Goal: Check status: Check status

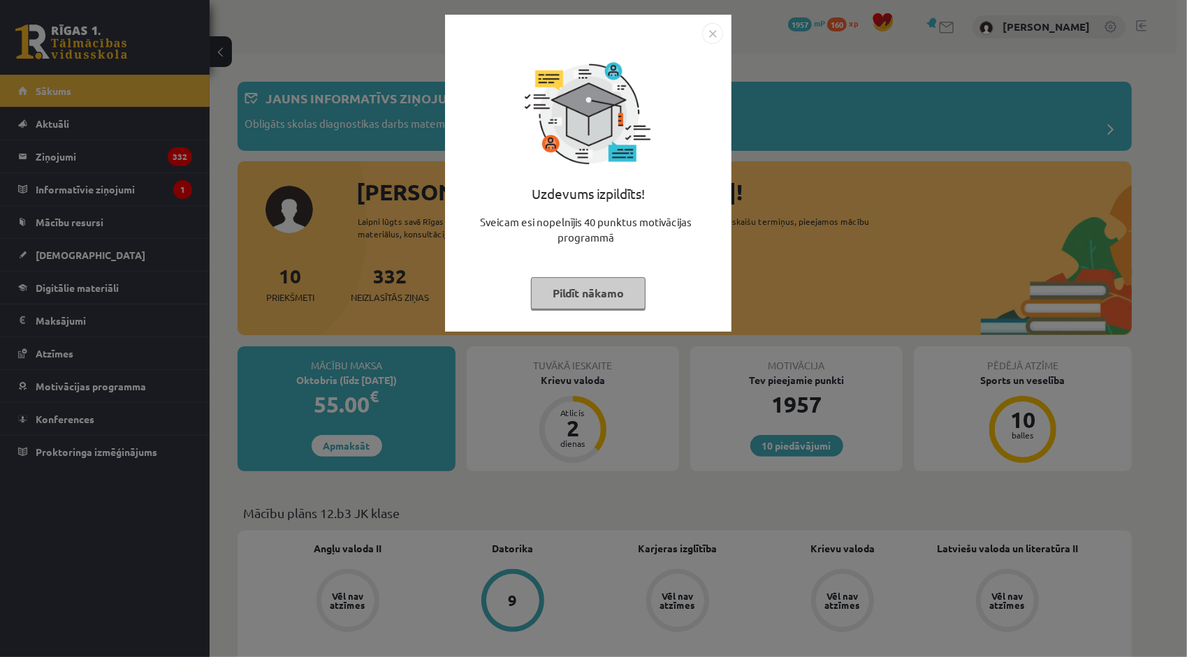
click at [550, 291] on button "Pildīt nākamo" at bounding box center [588, 293] width 115 height 32
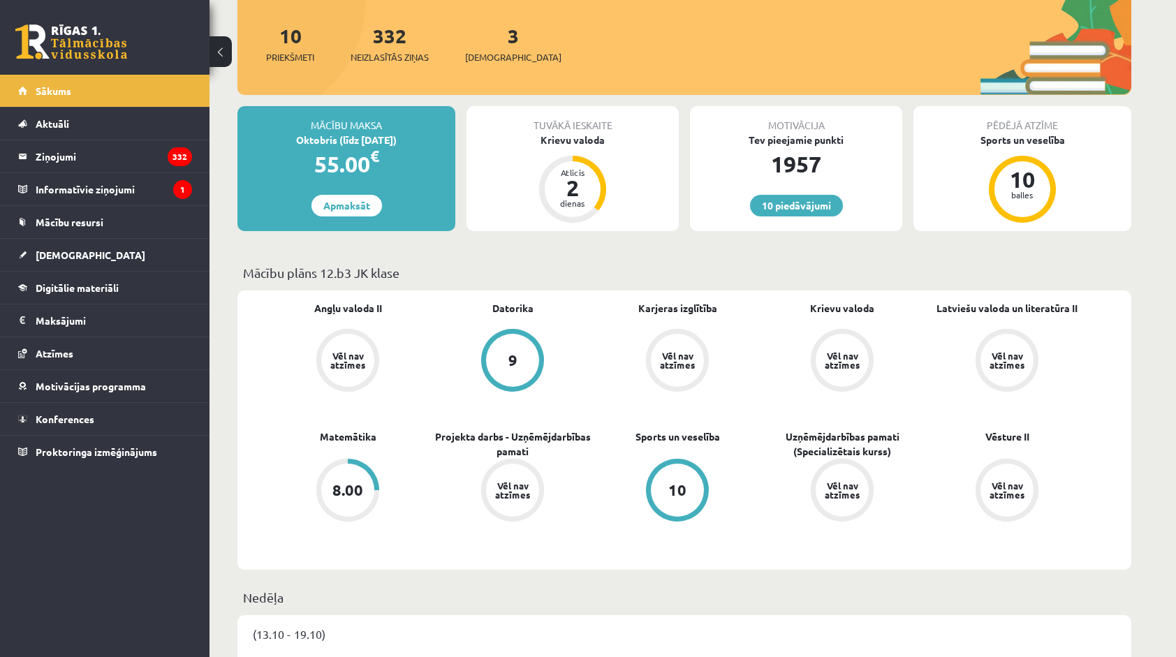
scroll to position [419, 0]
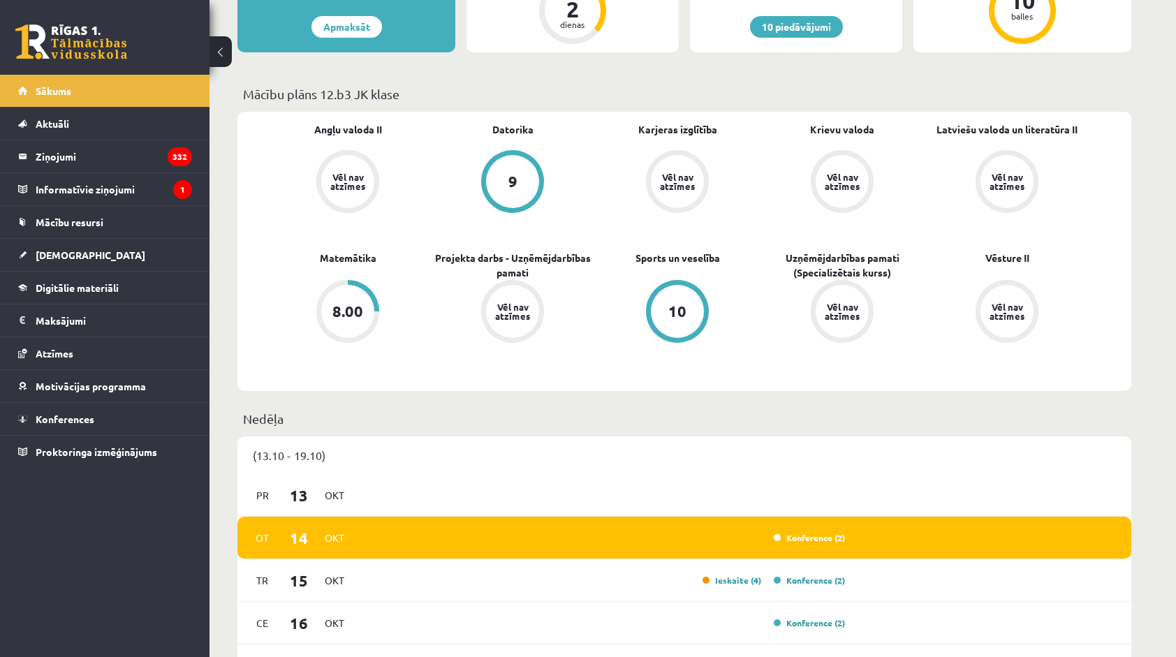
click at [353, 310] on div "8.00" at bounding box center [347, 311] width 31 height 15
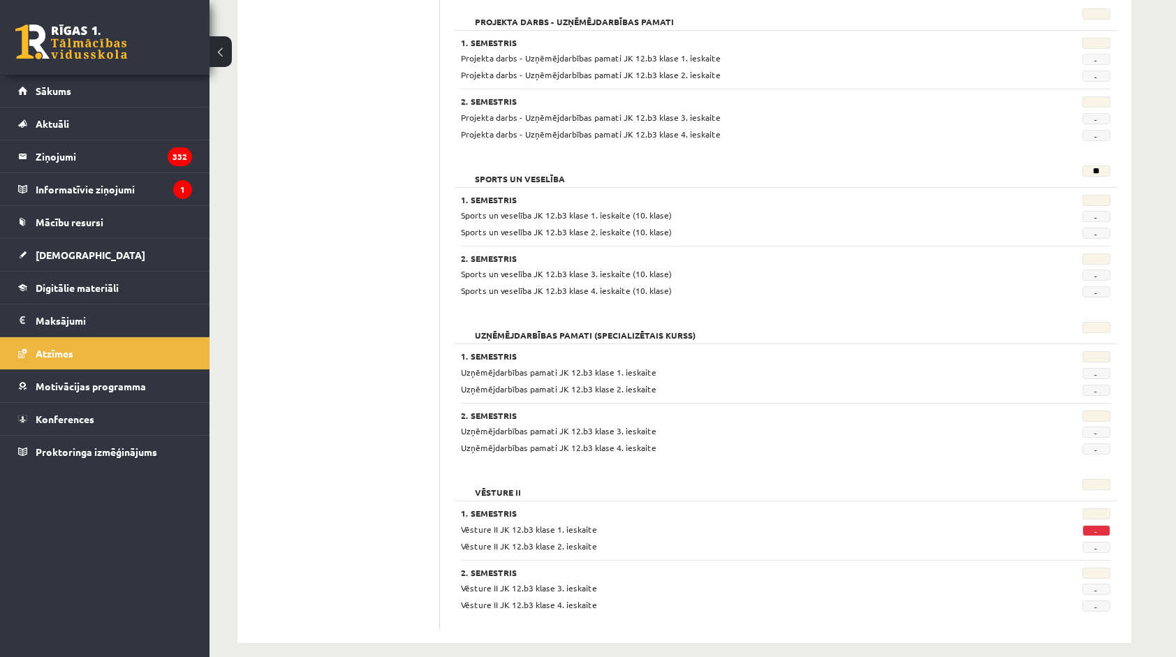
scroll to position [1015, 0]
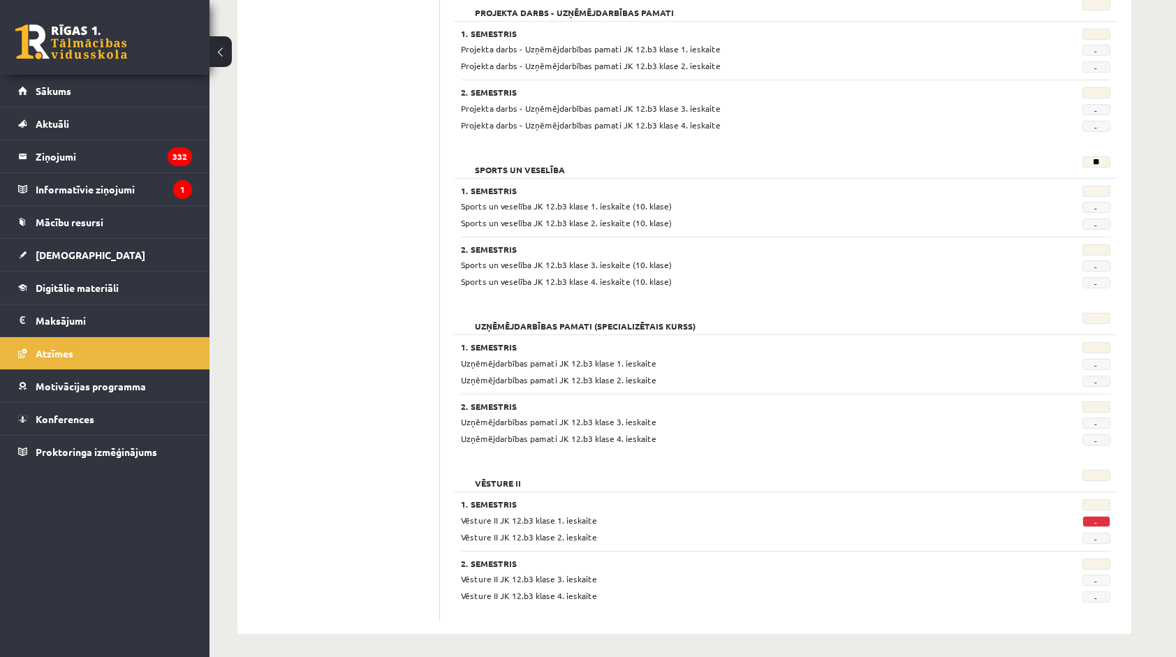
click at [1094, 517] on span "-" at bounding box center [1096, 521] width 28 height 11
click at [1096, 517] on span "-" at bounding box center [1096, 521] width 28 height 11
drag, startPoint x: 1093, startPoint y: 517, endPoint x: 1102, endPoint y: 517, distance: 9.1
click at [1102, 517] on span "-" at bounding box center [1096, 521] width 28 height 11
click at [1098, 517] on span "-" at bounding box center [1096, 521] width 28 height 11
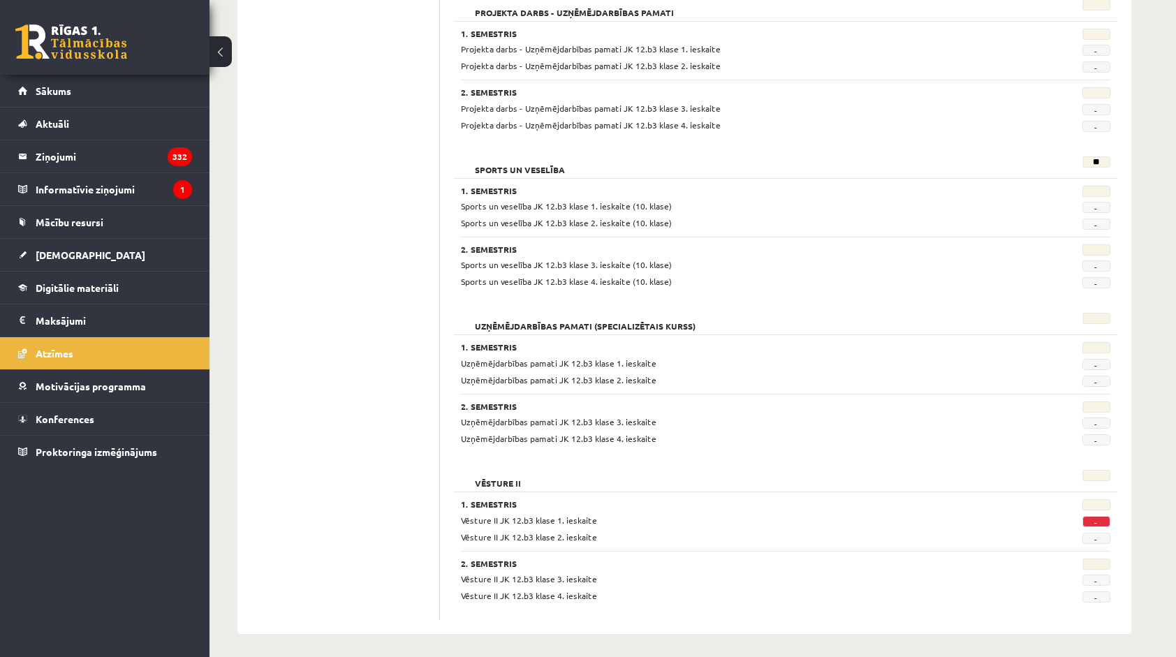
click at [775, 451] on div "Uzņēmējdarbības pamati (Specializētais kurss) 1. Semestris Uzņēmējdarbības pama…" at bounding box center [785, 381] width 663 height 150
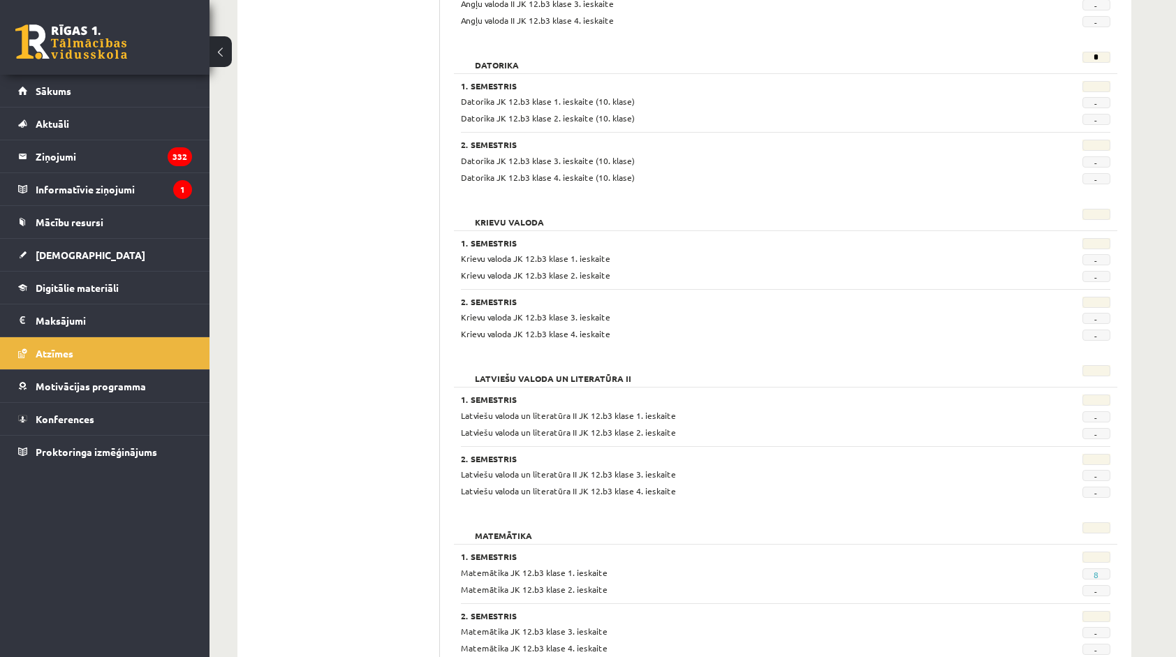
scroll to position [0, 0]
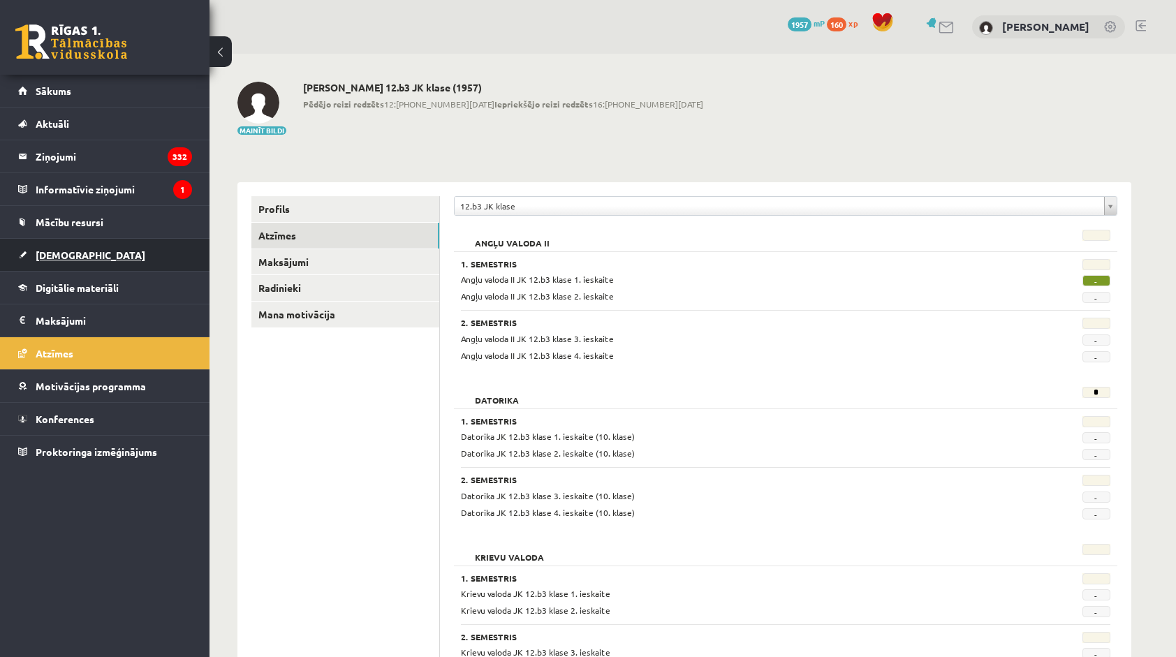
click at [68, 258] on span "[DEMOGRAPHIC_DATA]" at bounding box center [91, 255] width 110 height 13
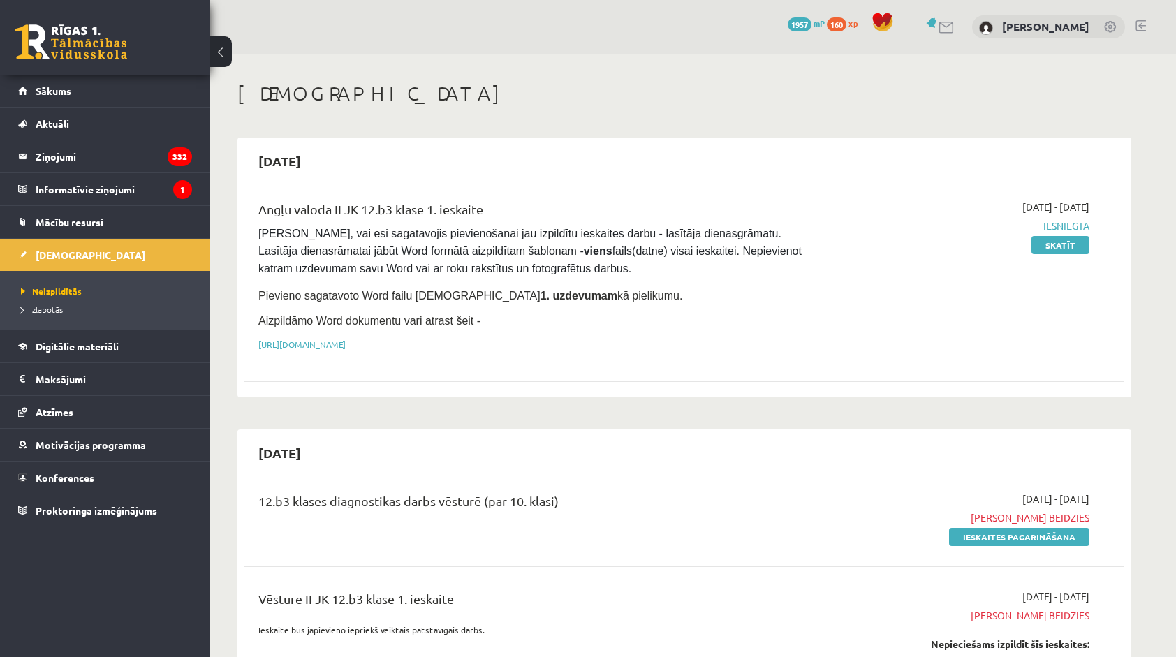
scroll to position [210, 0]
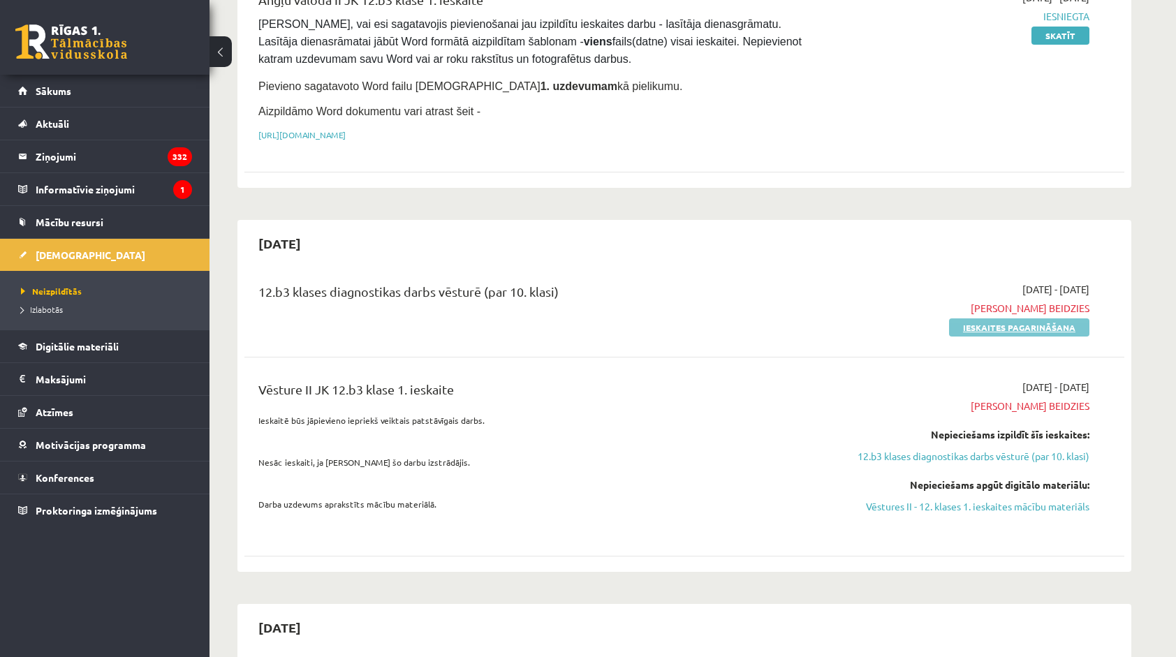
click at [1011, 320] on link "Ieskaites pagarināšana" at bounding box center [1019, 327] width 140 height 18
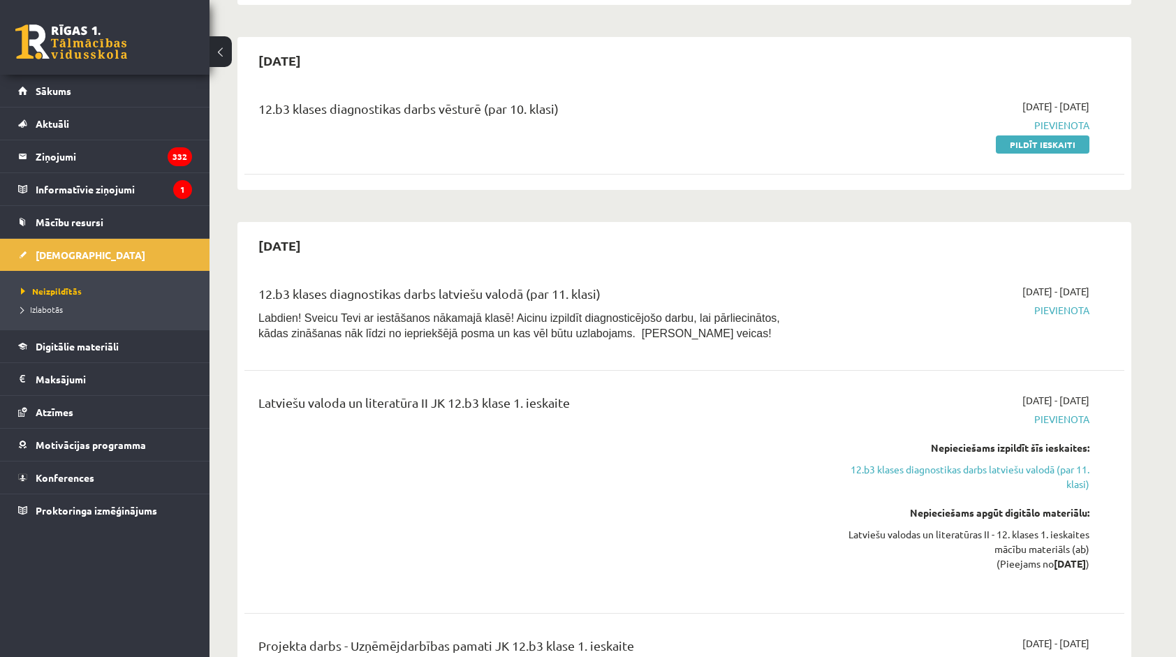
scroll to position [908, 0]
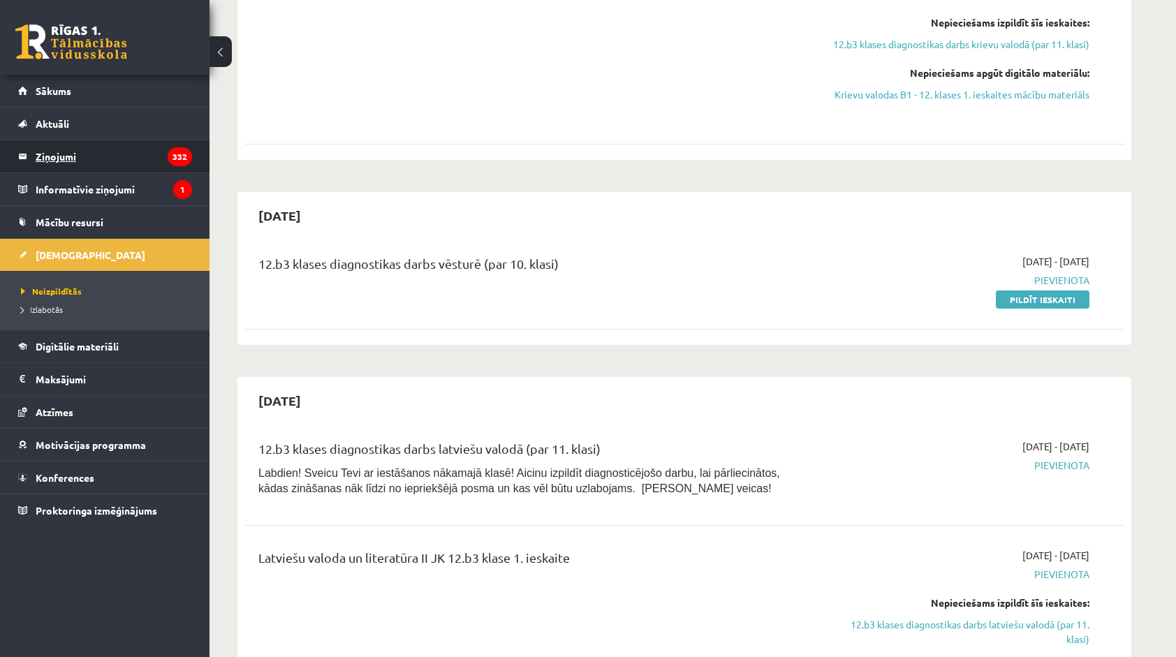
click at [77, 165] on legend "Ziņojumi 332" at bounding box center [114, 156] width 156 height 32
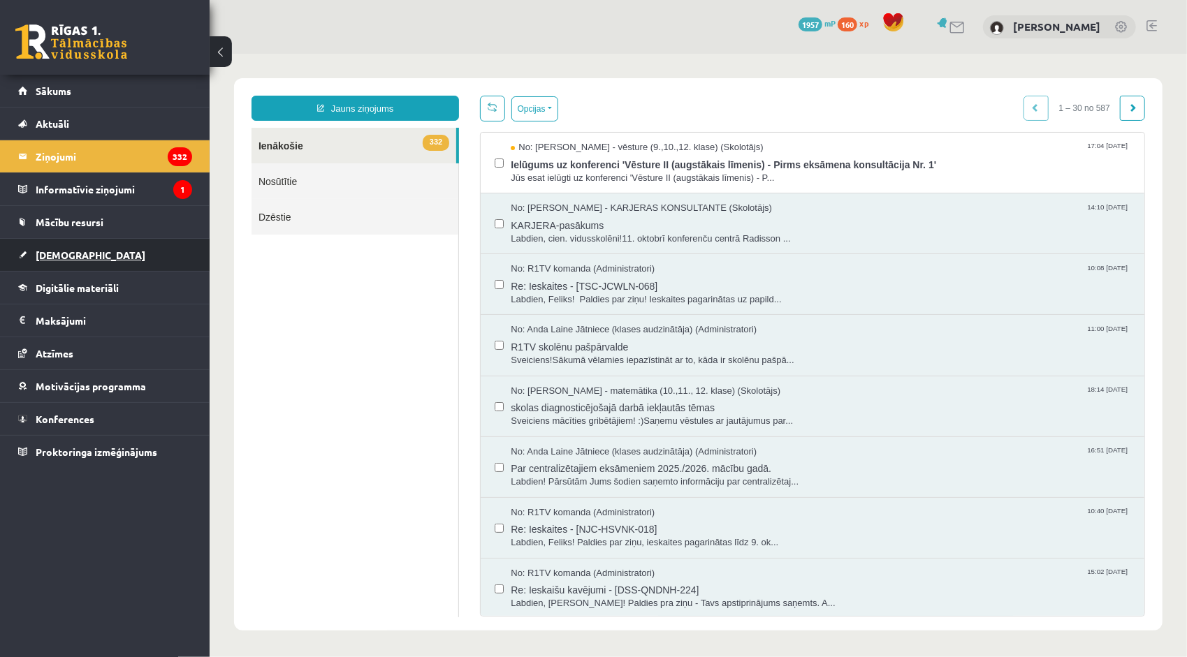
click at [123, 268] on link "[DEMOGRAPHIC_DATA]" at bounding box center [105, 255] width 174 height 32
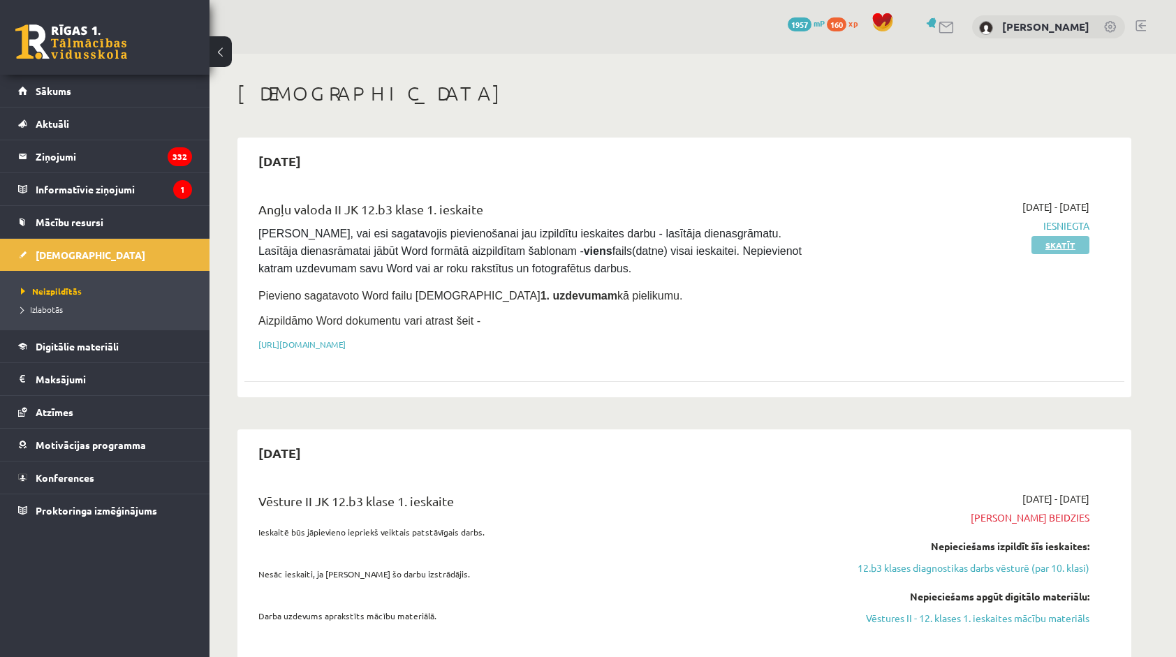
click at [1045, 251] on link "Skatīt" at bounding box center [1060, 245] width 58 height 18
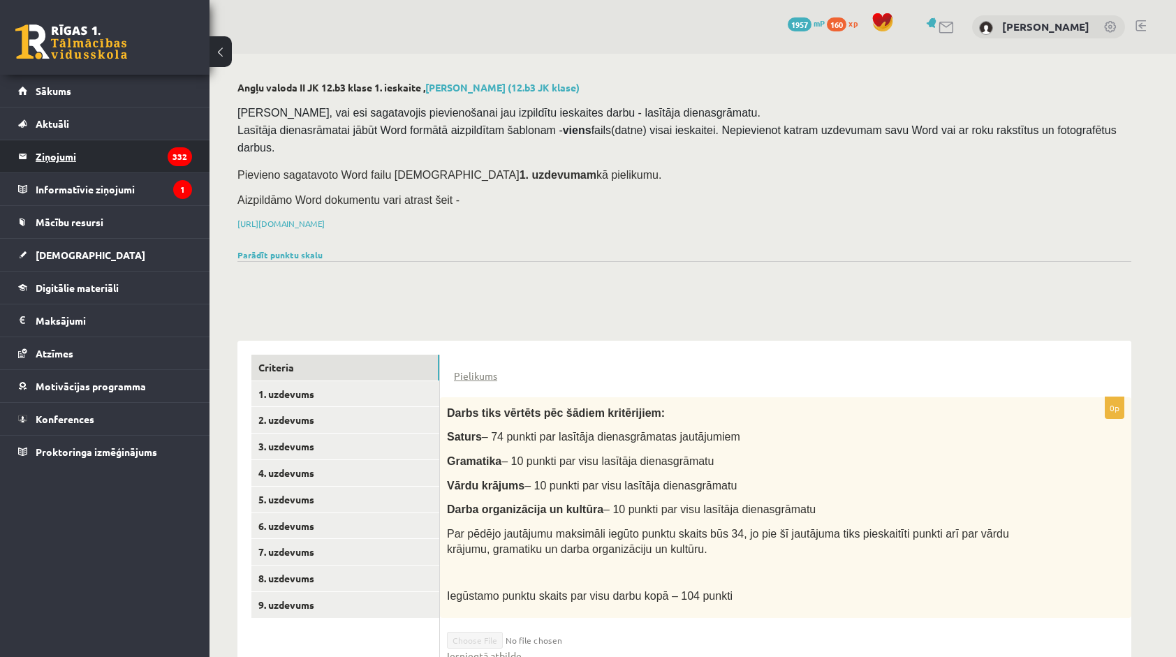
click at [94, 166] on legend "Ziņojumi 332" at bounding box center [114, 156] width 156 height 32
